Goal: Task Accomplishment & Management: Manage account settings

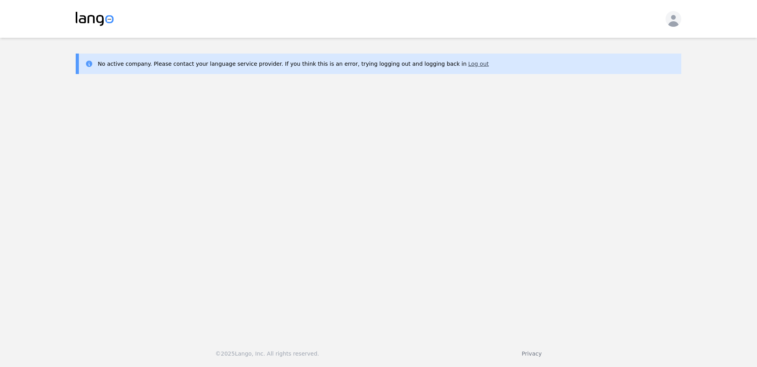
click at [468, 63] on button "Log out" at bounding box center [478, 64] width 20 height 8
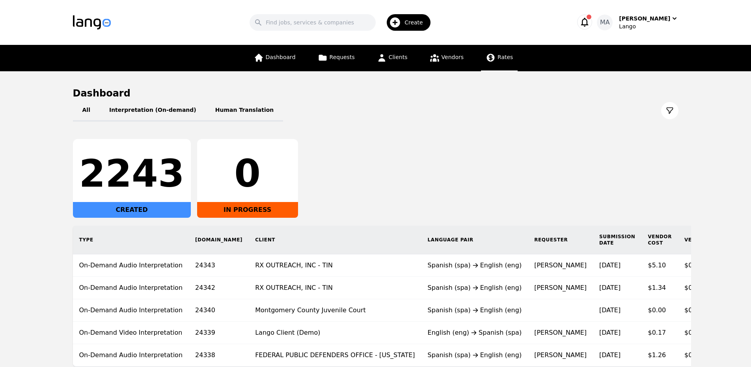
click at [510, 60] on link "Rates" at bounding box center [499, 58] width 37 height 26
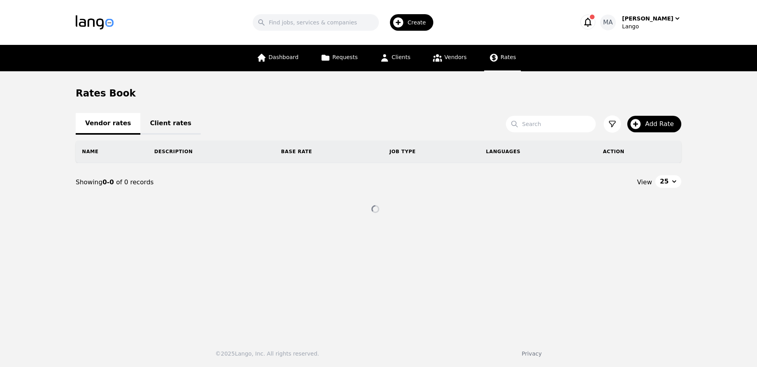
click at [160, 120] on link "Client rates" at bounding box center [170, 124] width 60 height 22
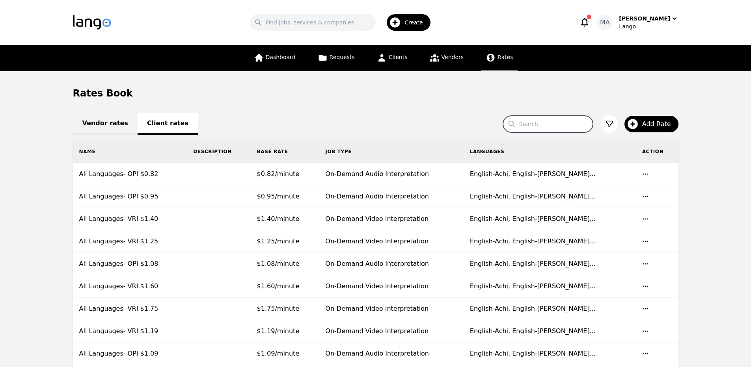
click at [586, 127] on input "Search" at bounding box center [548, 124] width 90 height 17
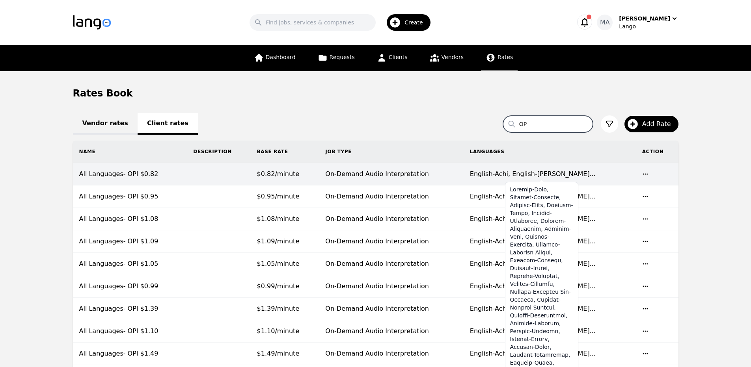
type input "O"
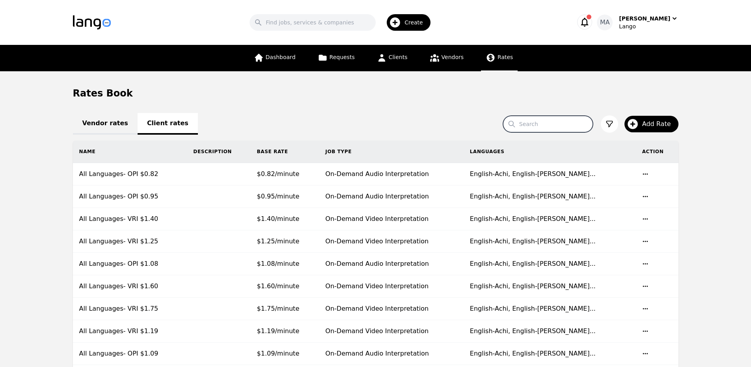
click at [542, 125] on input "Search" at bounding box center [548, 124] width 90 height 17
type input "OPI"
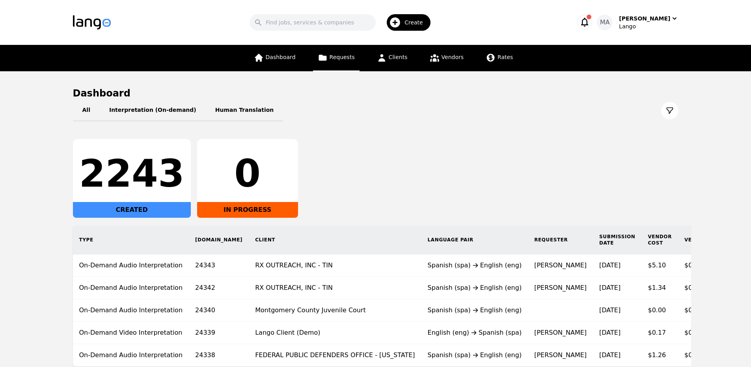
click at [351, 66] on link "Requests" at bounding box center [336, 58] width 47 height 26
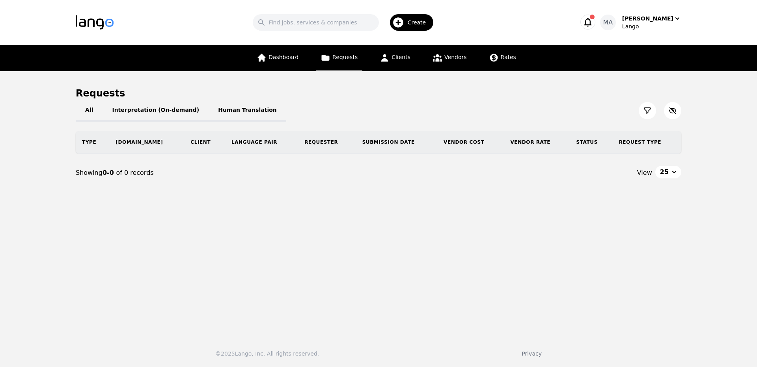
click at [650, 14] on div "Search Create MA Muhammad Ans Lango" at bounding box center [378, 22] width 605 height 23
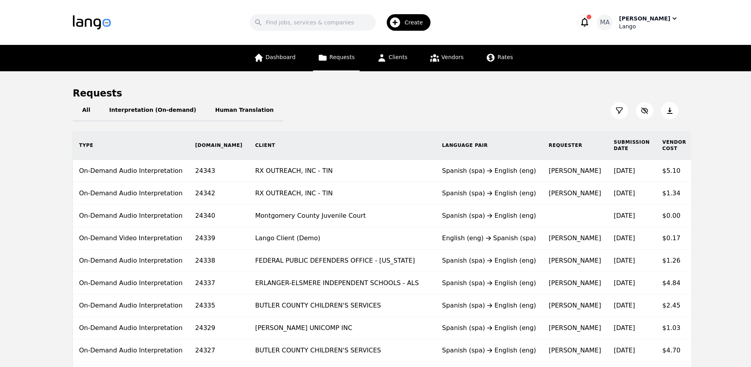
click at [649, 22] on div "Muhammad Ans" at bounding box center [644, 19] width 51 height 8
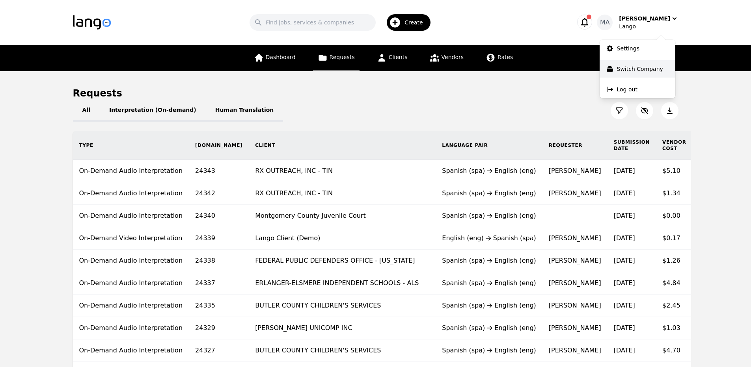
click at [657, 72] on p "Switch Company" at bounding box center [640, 69] width 46 height 8
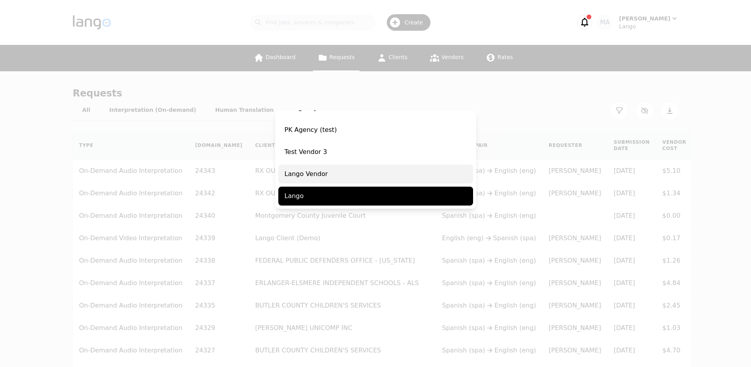
click at [337, 172] on span "Lango Vendor" at bounding box center [375, 174] width 195 height 19
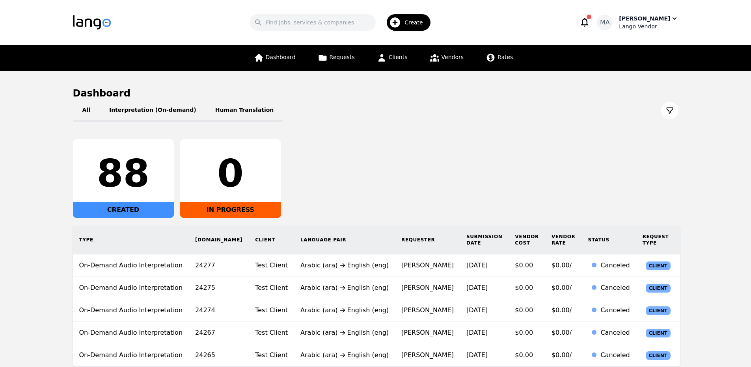
click at [652, 21] on div "Muhammad Ans" at bounding box center [644, 19] width 51 height 8
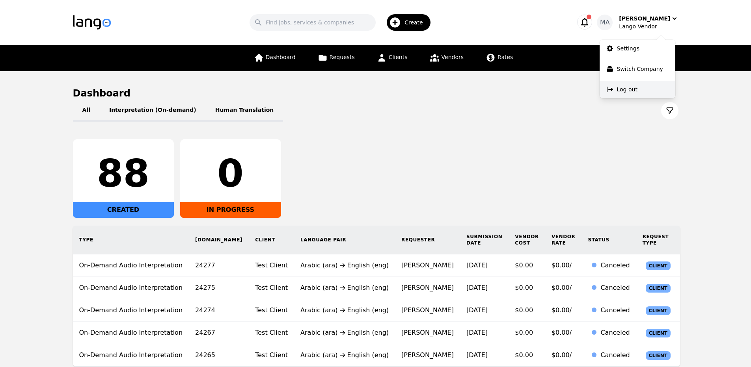
click at [626, 87] on p "Log out" at bounding box center [627, 90] width 20 height 8
